Goal: Transaction & Acquisition: Purchase product/service

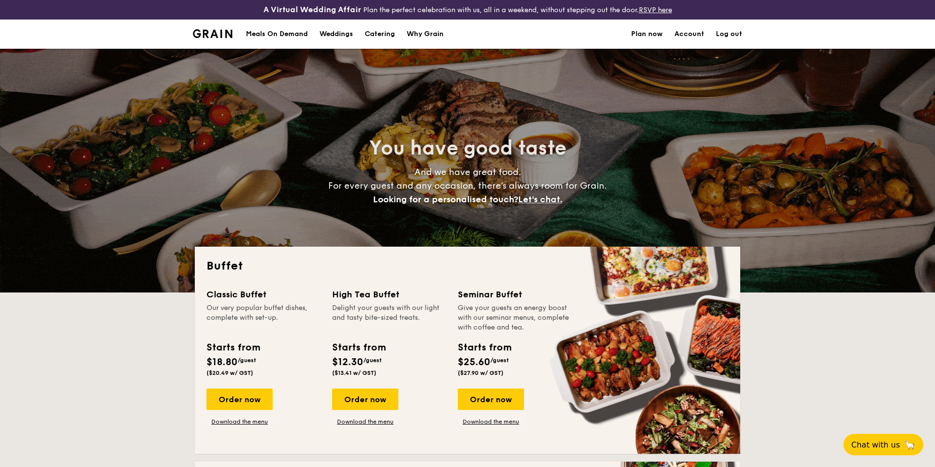
select select
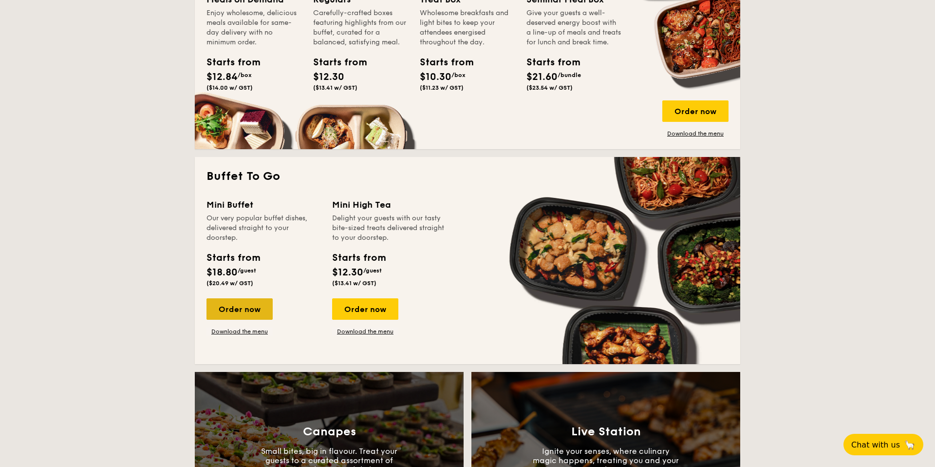
click at [267, 305] on div "Order now" at bounding box center [240, 308] width 66 height 21
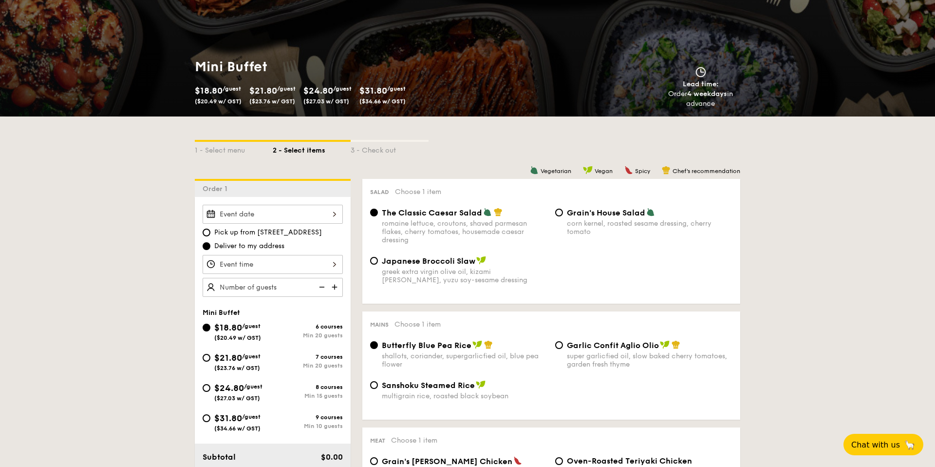
scroll to position [126, 0]
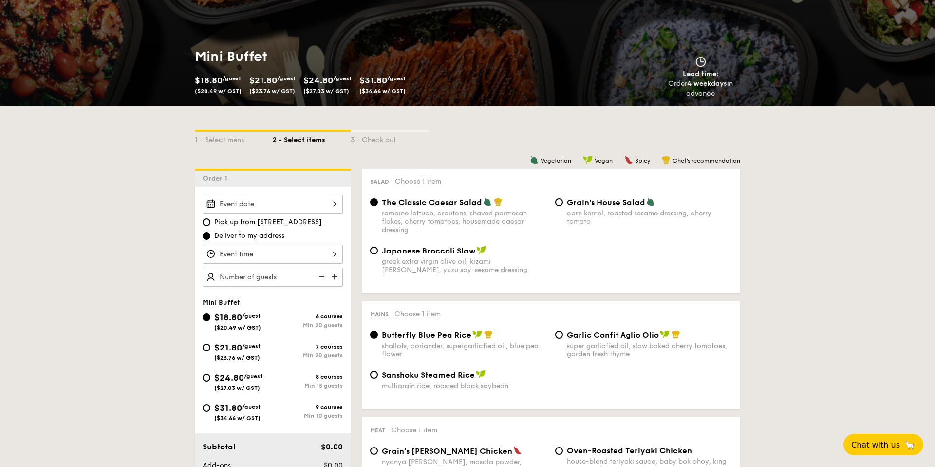
click at [308, 249] on div at bounding box center [273, 253] width 140 height 19
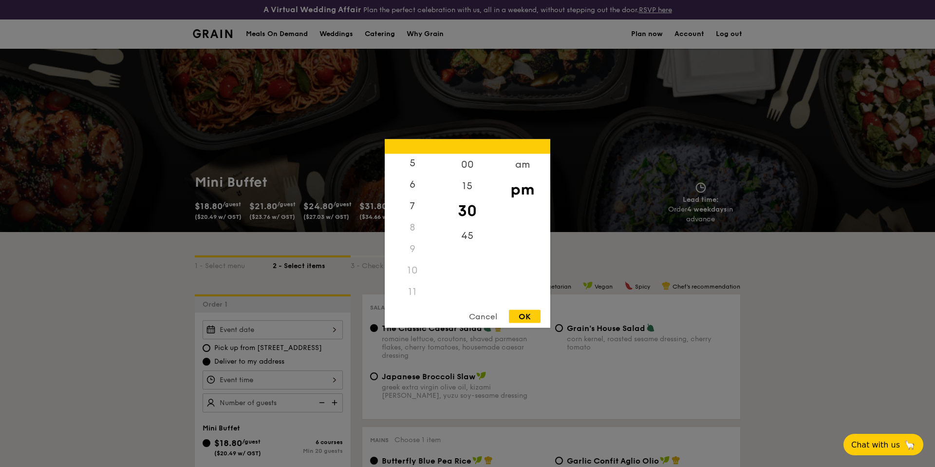
scroll to position [0, 0]
click at [481, 322] on div "Cancel" at bounding box center [483, 316] width 48 height 13
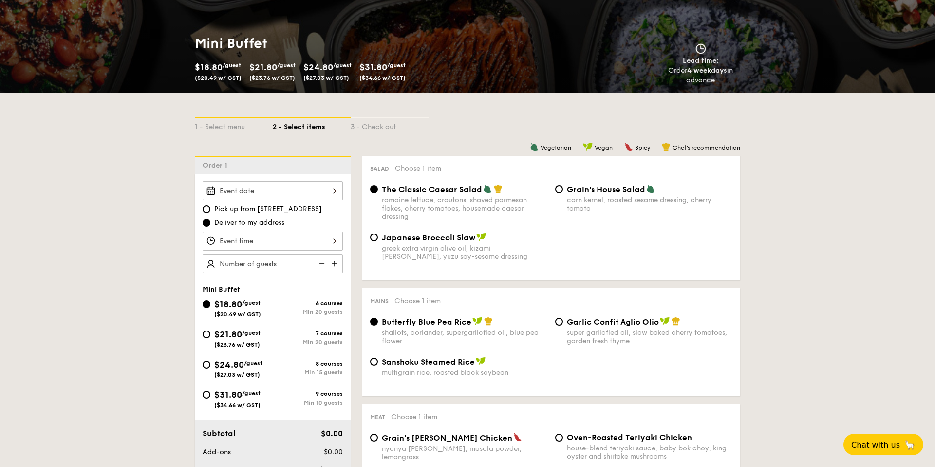
scroll to position [140, 0]
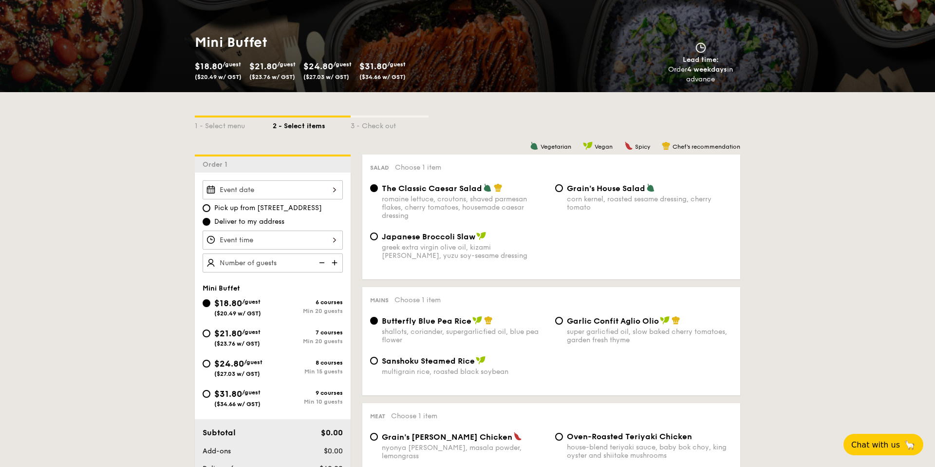
click at [300, 211] on span "Pick up from 5 Burn Road #05-01" at bounding box center [268, 208] width 108 height 10
click at [210, 211] on input "Pick up from 5 Burn Road #05-01" at bounding box center [207, 208] width 8 height 8
radio input "true"
click at [303, 234] on div at bounding box center [273, 239] width 140 height 19
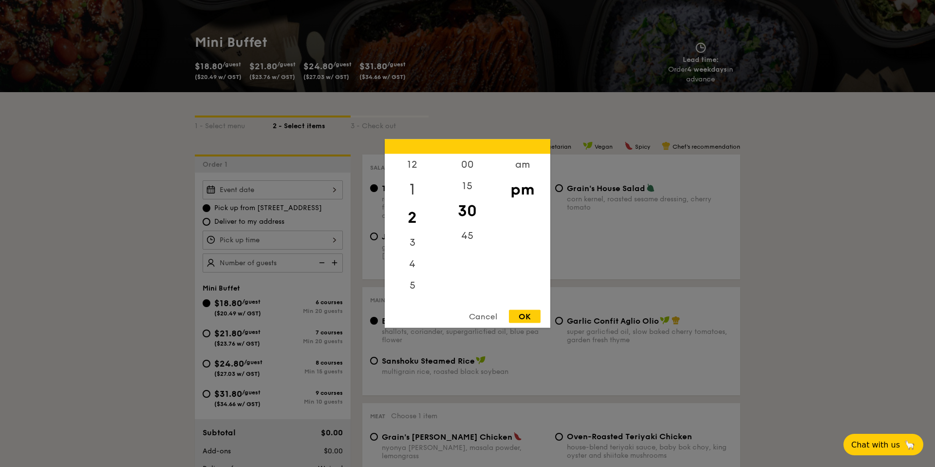
click at [417, 189] on div "1" at bounding box center [412, 189] width 55 height 28
click at [417, 164] on div "12" at bounding box center [412, 168] width 55 height 28
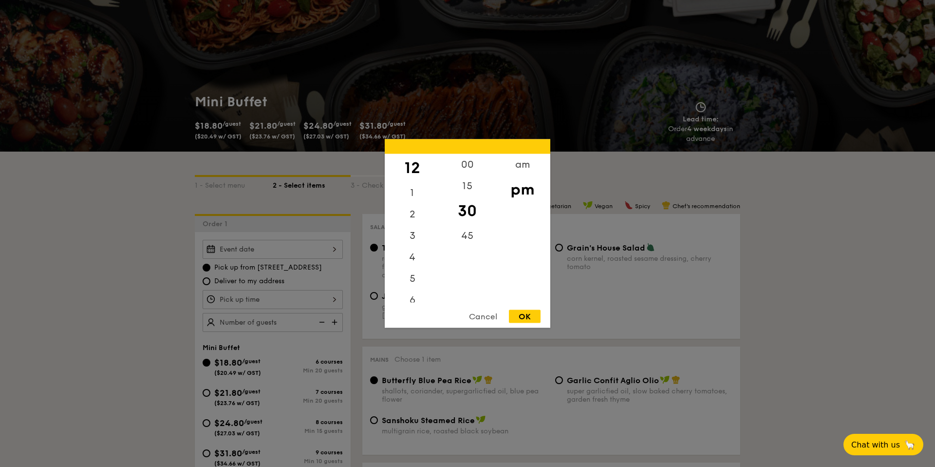
scroll to position [0, 0]
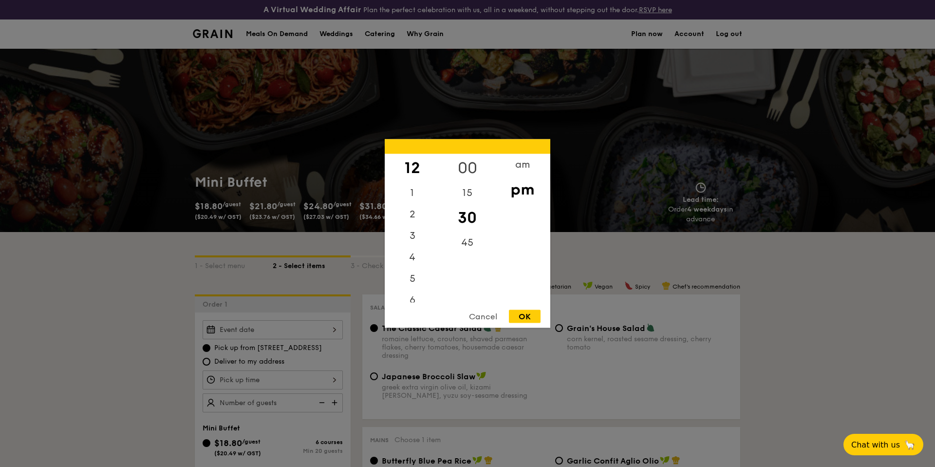
click at [470, 160] on div "00" at bounding box center [467, 168] width 55 height 28
click at [412, 237] on div "3" at bounding box center [412, 239] width 55 height 28
click at [460, 242] on div "45" at bounding box center [467, 239] width 55 height 28
click at [471, 203] on div "30" at bounding box center [467, 211] width 55 height 28
click at [471, 179] on div "15" at bounding box center [467, 189] width 55 height 28
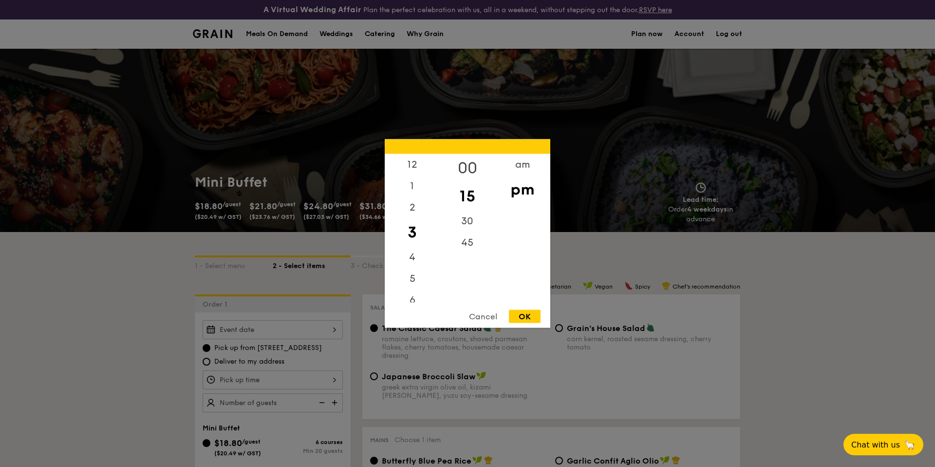
click at [471, 168] on div "00" at bounding box center [467, 168] width 55 height 28
click at [409, 224] on div "2" at bounding box center [412, 211] width 55 height 28
drag, startPoint x: 413, startPoint y: 242, endPoint x: 413, endPoint y: 252, distance: 9.7
click at [413, 242] on div "3" at bounding box center [412, 235] width 55 height 21
click at [413, 254] on div "4" at bounding box center [412, 260] width 55 height 28
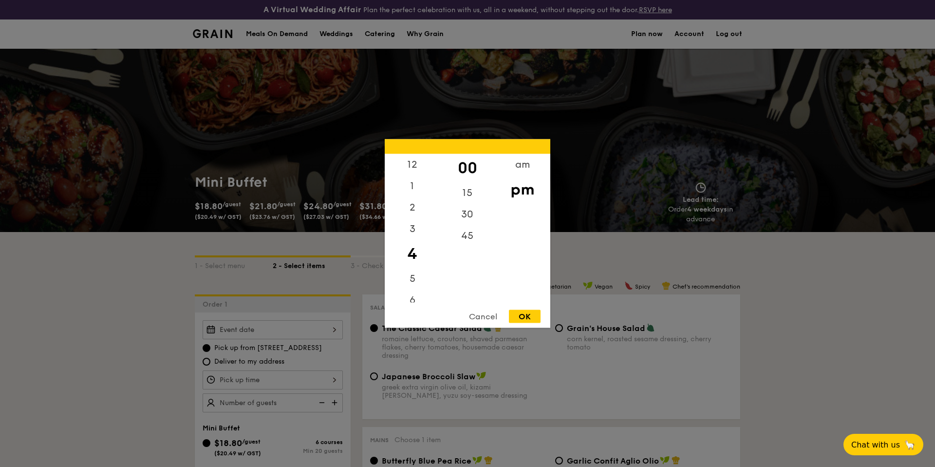
scroll to position [115, 0]
click at [526, 167] on div "am" at bounding box center [522, 168] width 55 height 28
click at [411, 272] on div "10" at bounding box center [412, 274] width 55 height 28
click at [413, 305] on div "12 1 2 3 4 5 6 7 8 9 10 11 00 15 30 45 am pm Cancel OK" at bounding box center [468, 233] width 166 height 188
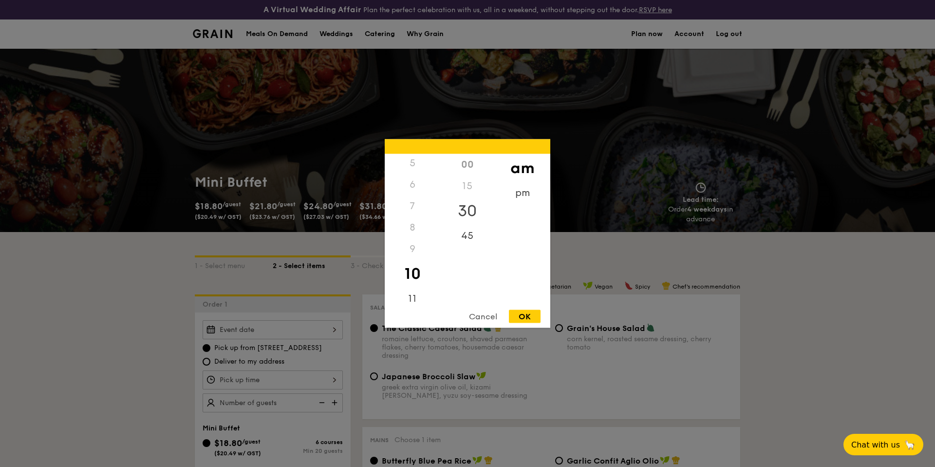
click at [473, 210] on div "30" at bounding box center [467, 211] width 55 height 28
click at [470, 245] on div "45" at bounding box center [467, 239] width 55 height 28
click at [465, 204] on div "30" at bounding box center [467, 211] width 55 height 28
click at [466, 164] on div "00" at bounding box center [467, 164] width 55 height 21
click at [411, 247] on div "9" at bounding box center [412, 248] width 55 height 21
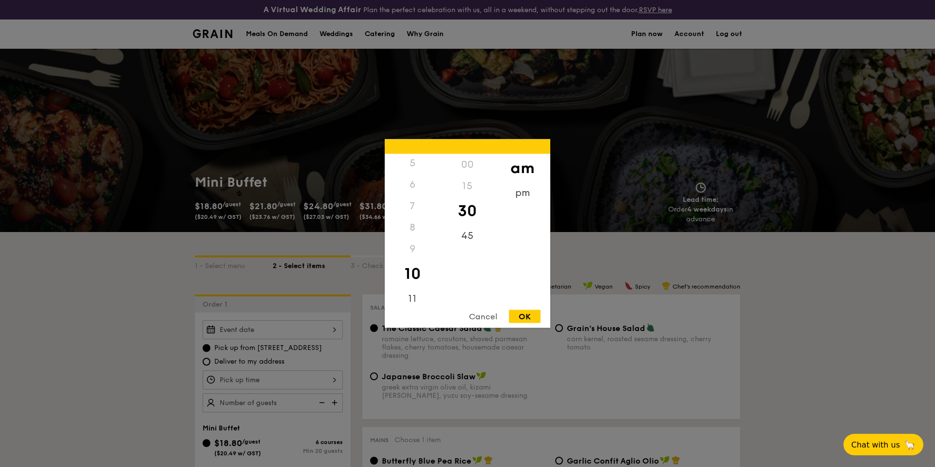
click at [411, 254] on div "9" at bounding box center [412, 248] width 55 height 21
click at [455, 158] on div "00" at bounding box center [467, 164] width 55 height 21
click at [461, 165] on div "00" at bounding box center [467, 164] width 55 height 21
click at [525, 192] on div "pm" at bounding box center [522, 196] width 55 height 28
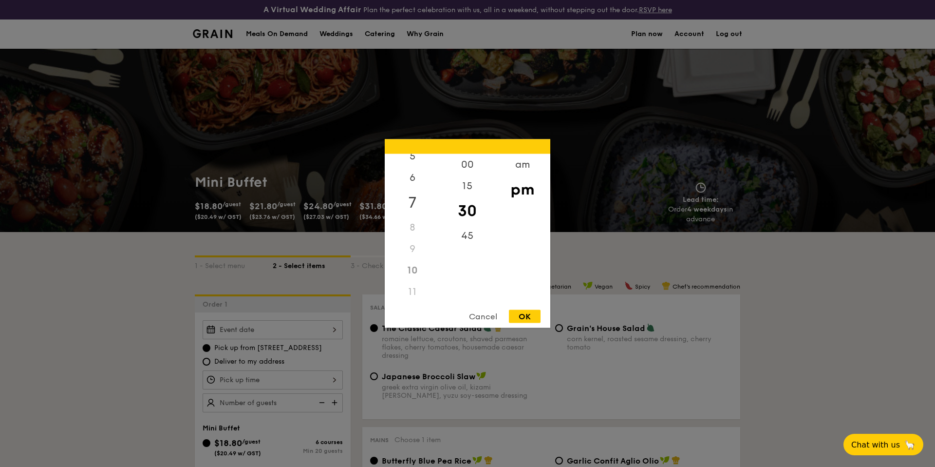
click at [421, 199] on div "7" at bounding box center [412, 202] width 55 height 28
click at [473, 238] on div "45" at bounding box center [467, 235] width 55 height 21
click at [469, 235] on div "45" at bounding box center [467, 235] width 55 height 21
click at [481, 318] on div "Cancel" at bounding box center [483, 316] width 48 height 13
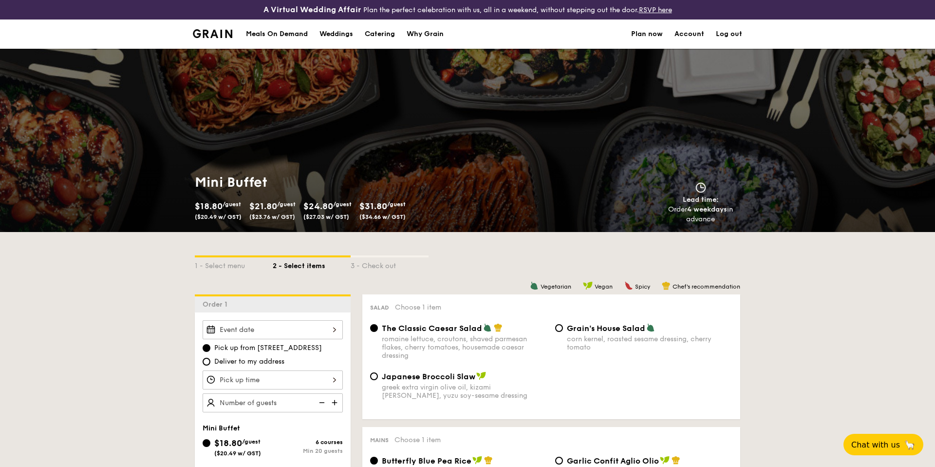
click at [481, 318] on div "Cancel" at bounding box center [483, 316] width 48 height 13
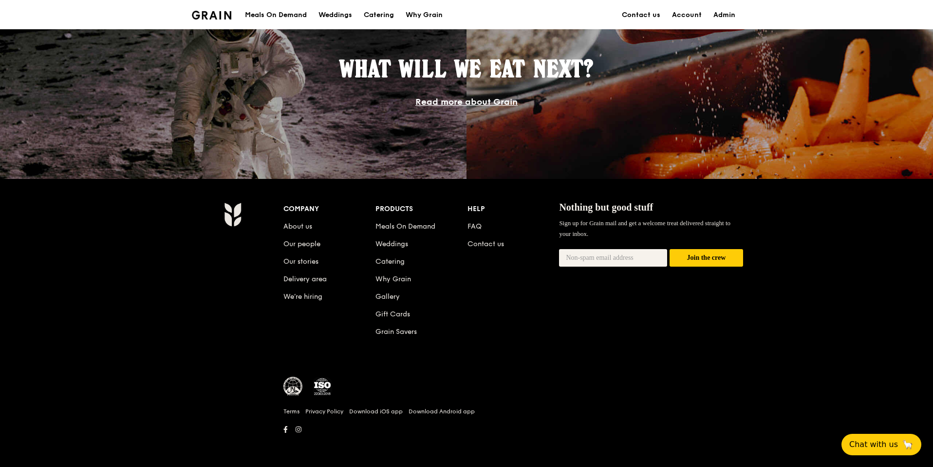
scroll to position [877, 0]
